Goal: Obtain resource: Download file/media

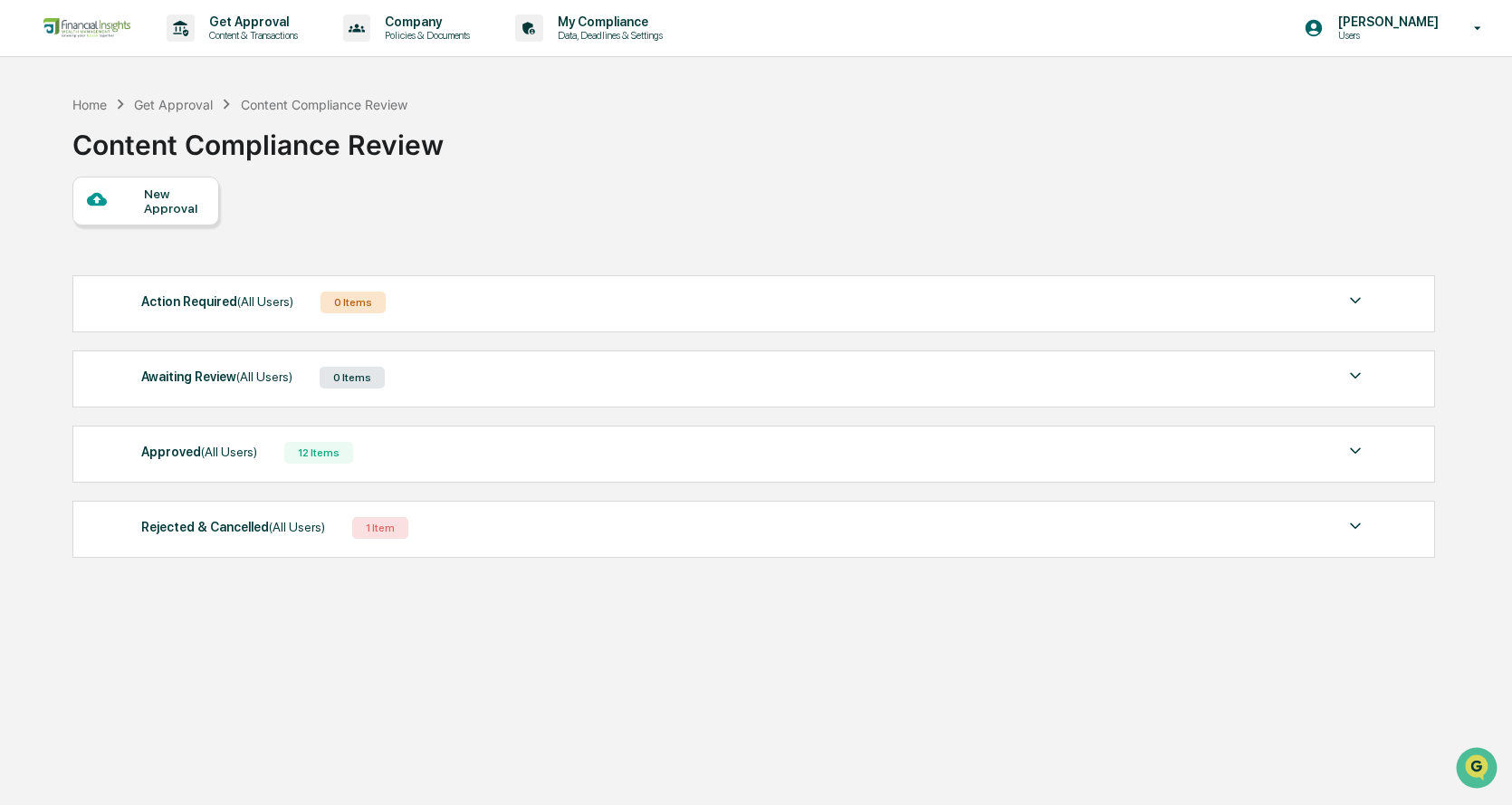
click at [268, 444] on div "Approved (All Users) 12 Items" at bounding box center [753, 453] width 1225 height 25
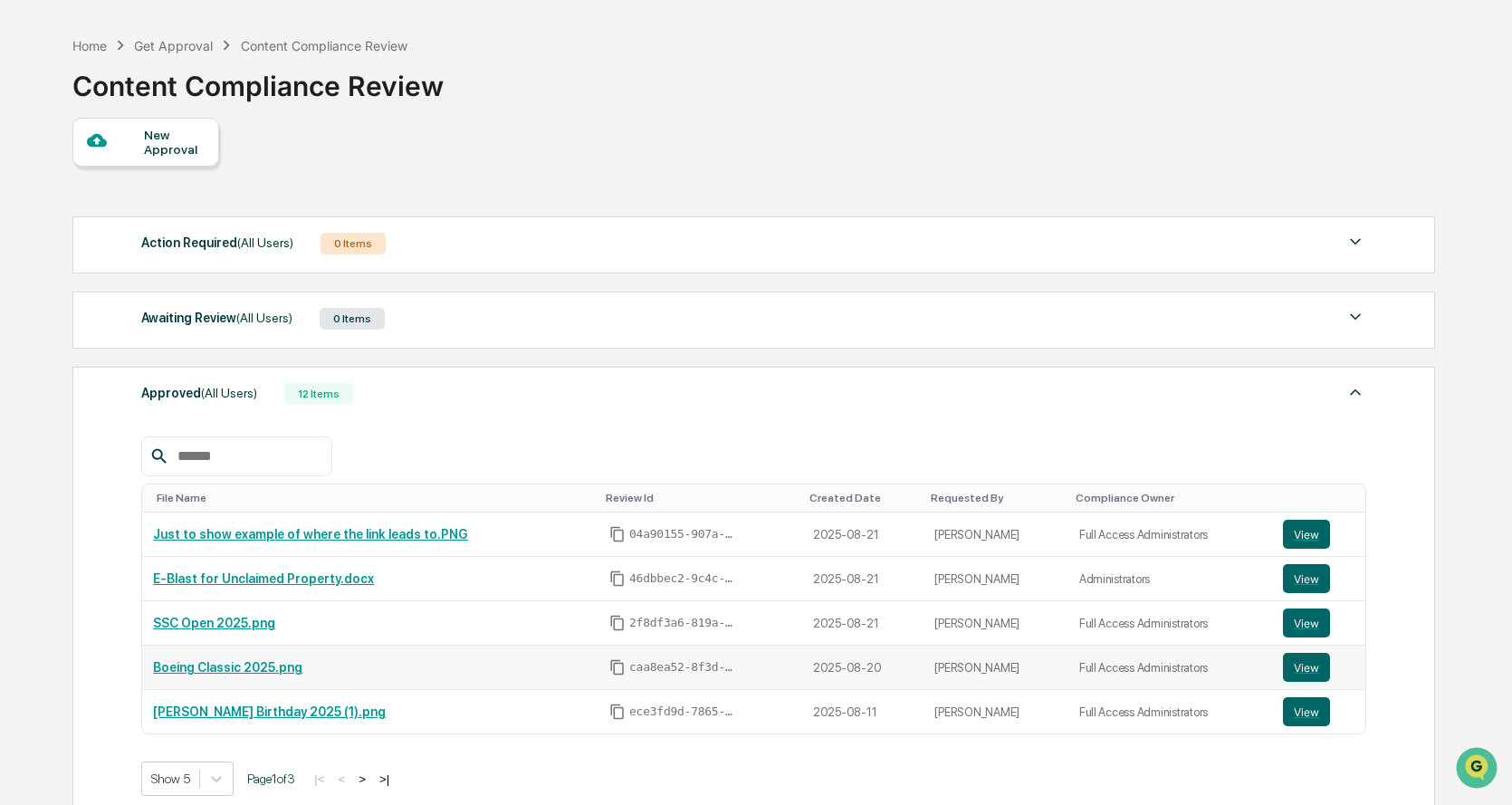
scroll to position [91, 0]
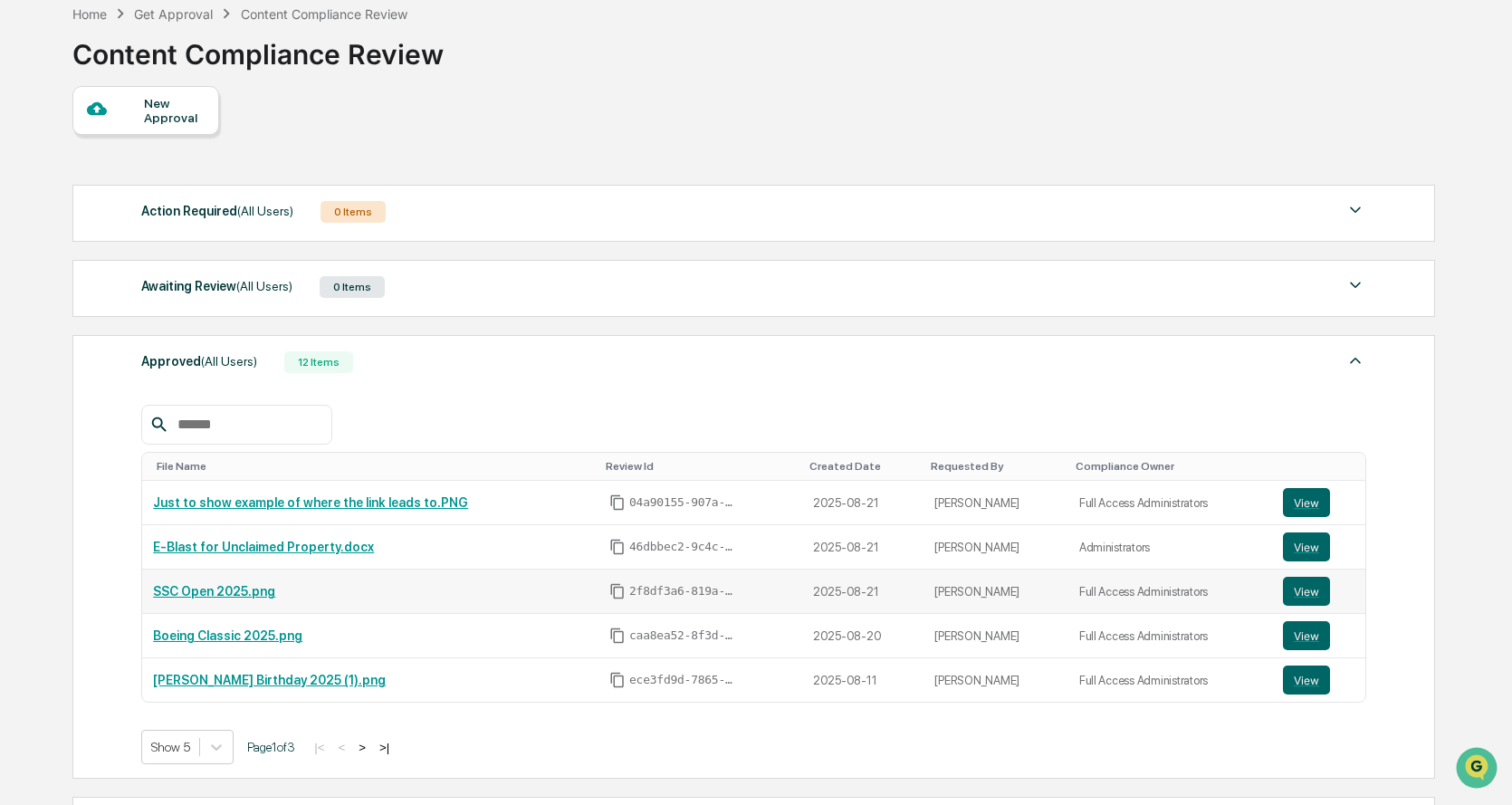
click at [244, 595] on link "SSC Open 2025.png" at bounding box center [214, 591] width 122 height 14
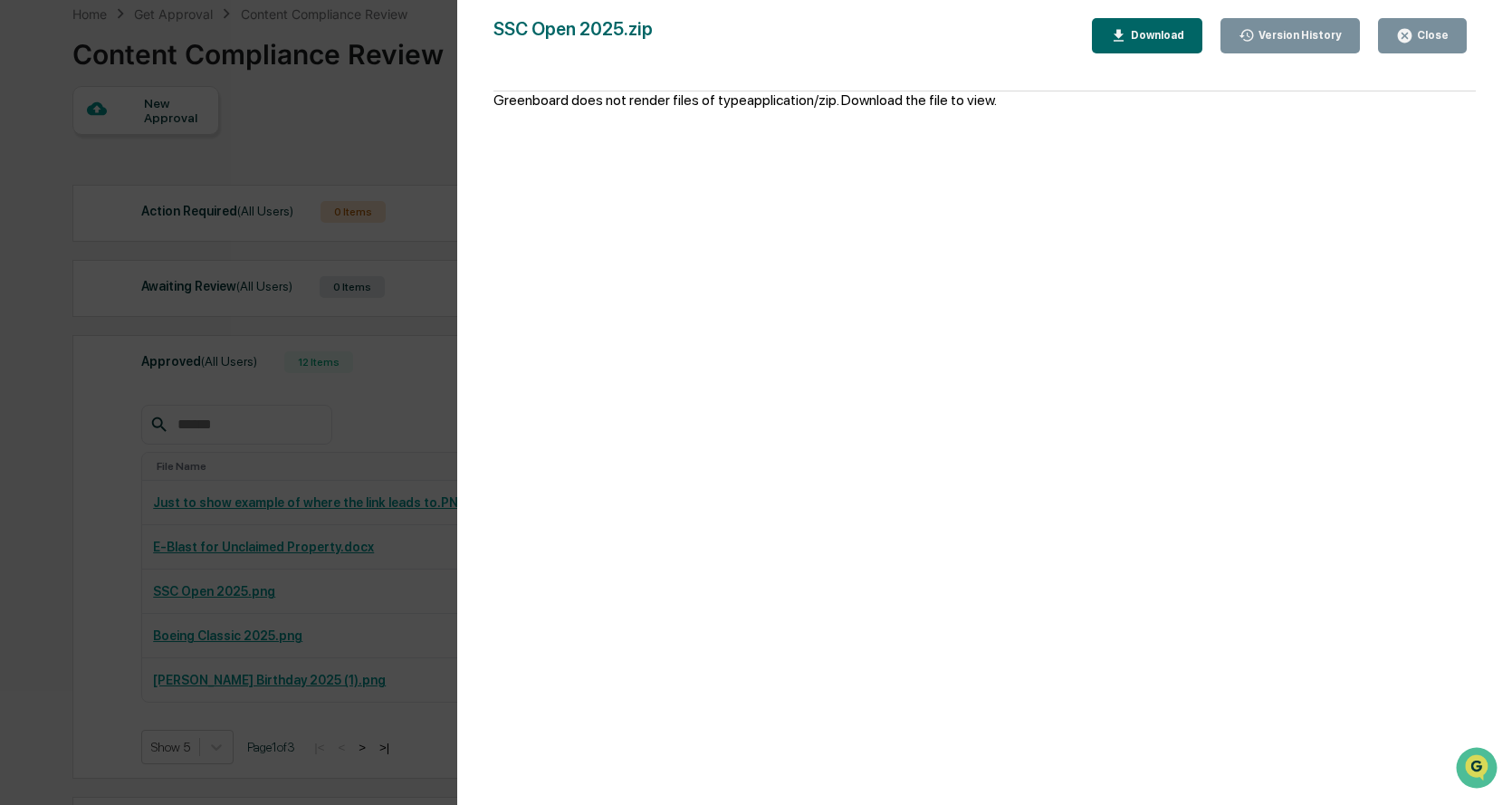
click at [1149, 40] on div "Download" at bounding box center [1155, 35] width 57 height 13
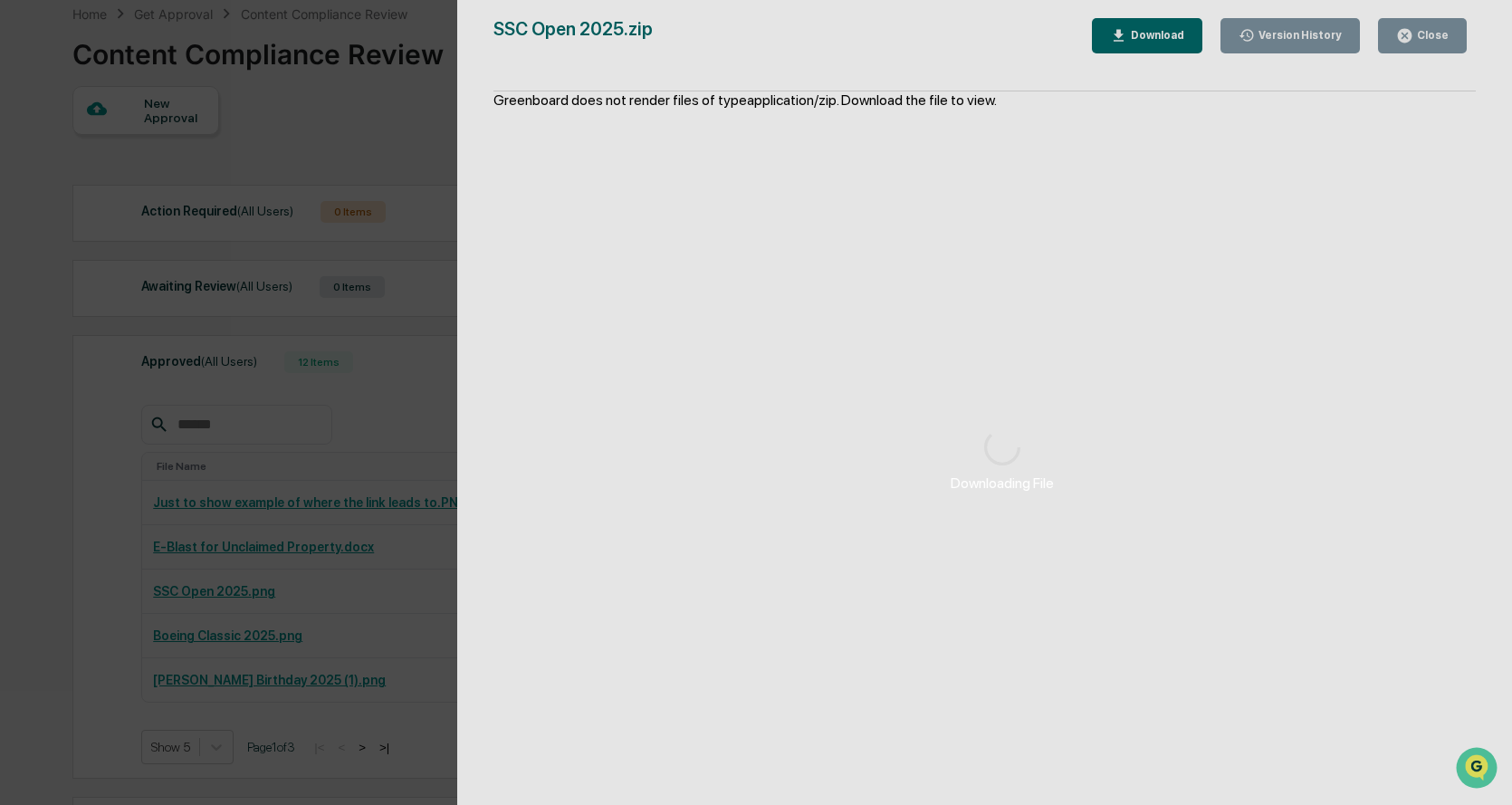
click at [1156, 34] on div "Downloading File" at bounding box center [1003, 461] width 1092 height 922
click at [343, 344] on div "Downloading File Version History 08/22/2025, 04:41 PM Cesia Amaya 08/21/2025, 0…" at bounding box center [756, 402] width 1512 height 805
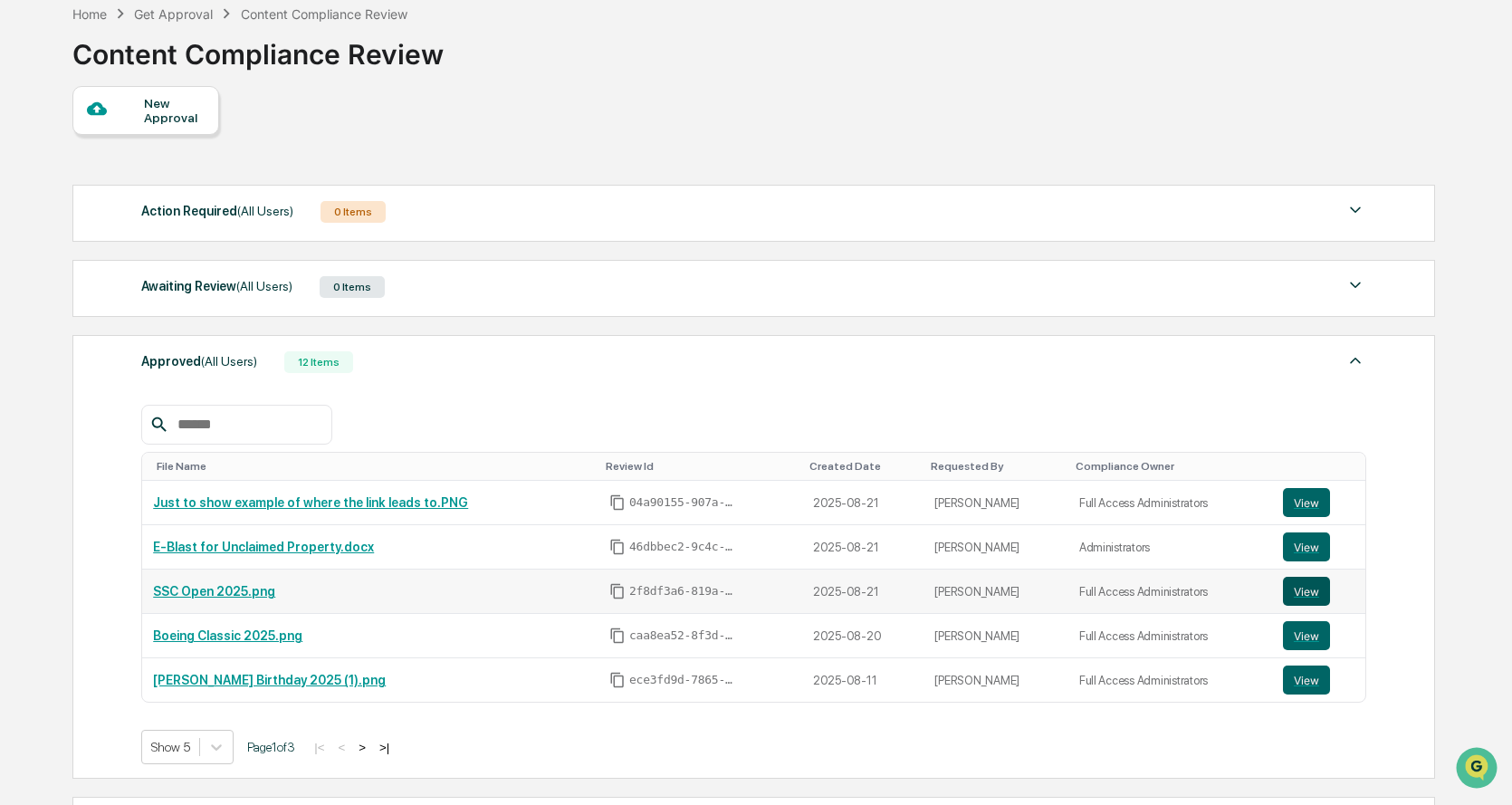
click at [1283, 594] on button "View" at bounding box center [1306, 591] width 47 height 29
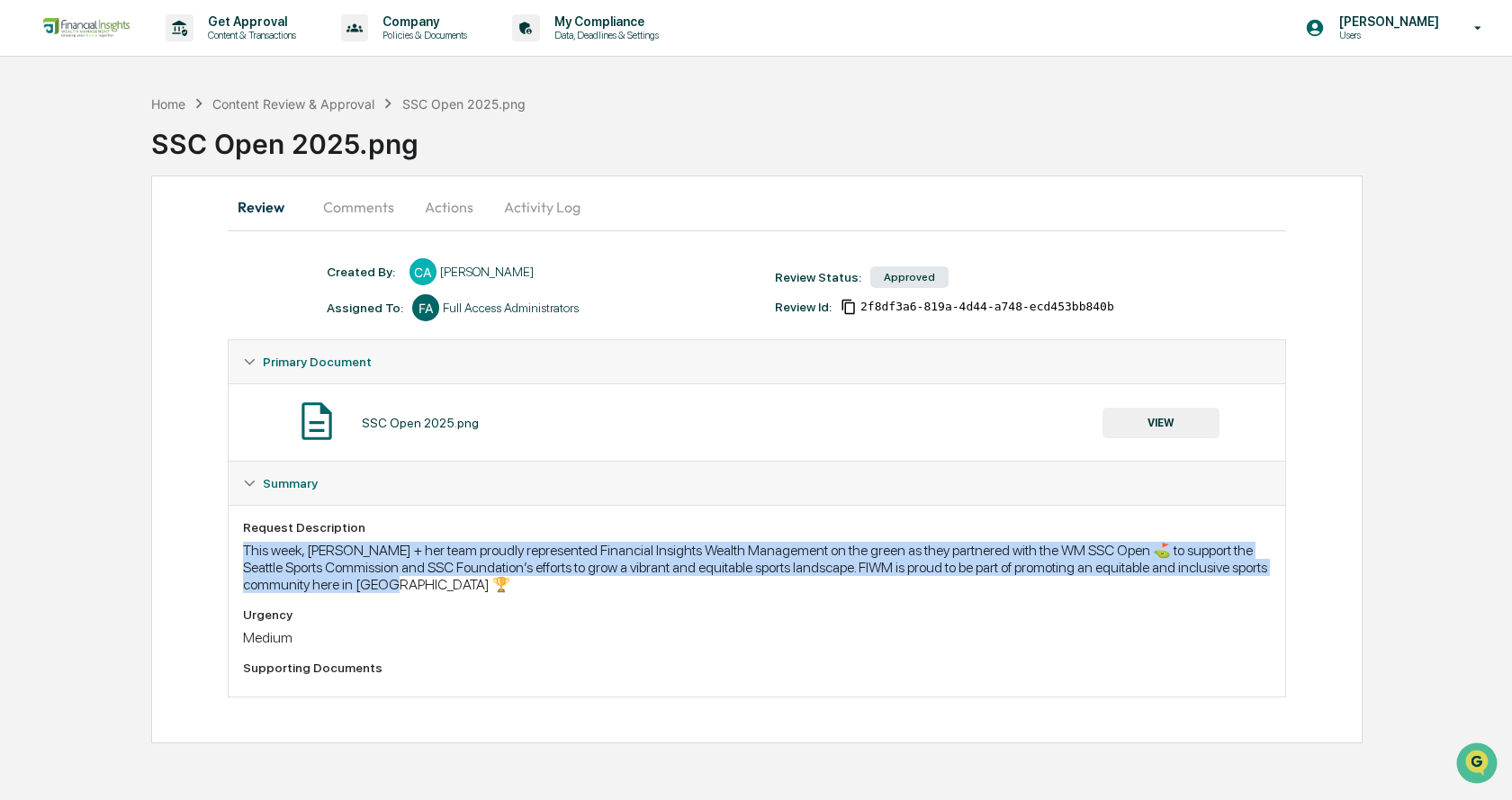
drag, startPoint x: 454, startPoint y: 585, endPoint x: 238, endPoint y: 555, distance: 218.1
click at [238, 555] on div "Request Description This week, [PERSON_NAME] + her team proudly represented Fin…" at bounding box center [757, 600] width 1057 height 192
copy div "This week, [PERSON_NAME] + her team proudly represented Financial Insights Weal…"
